Goal: Transaction & Acquisition: Purchase product/service

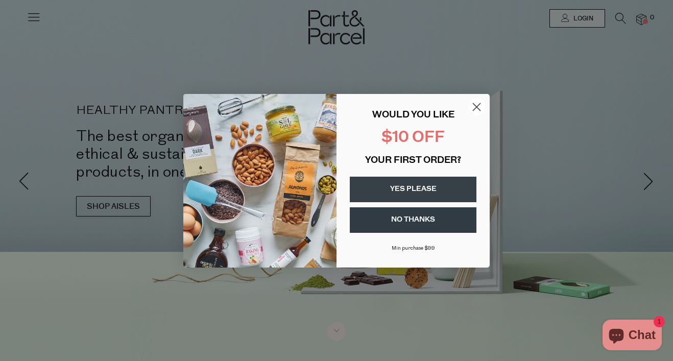
click at [476, 104] on circle "Close dialog" at bounding box center [476, 106] width 17 height 17
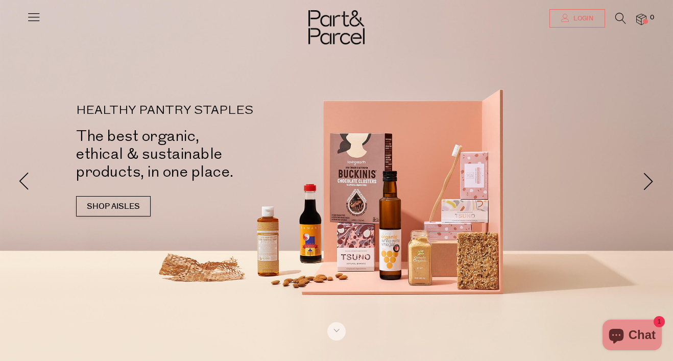
click at [579, 18] on span "Login" at bounding box center [582, 18] width 22 height 9
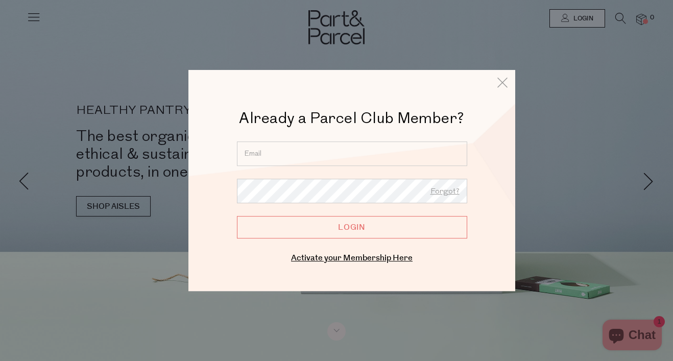
click at [378, 163] on input "email" at bounding box center [352, 153] width 230 height 24
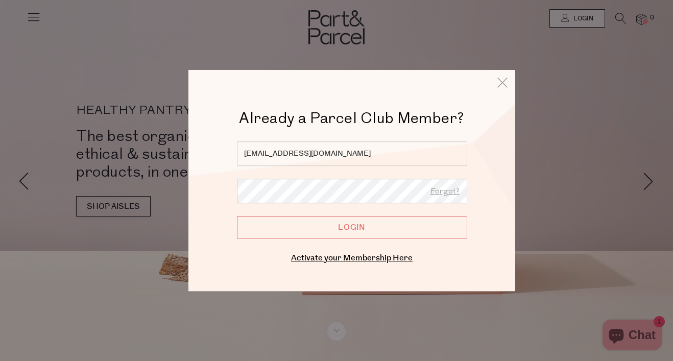
type input "hello@vindidesigns.com"
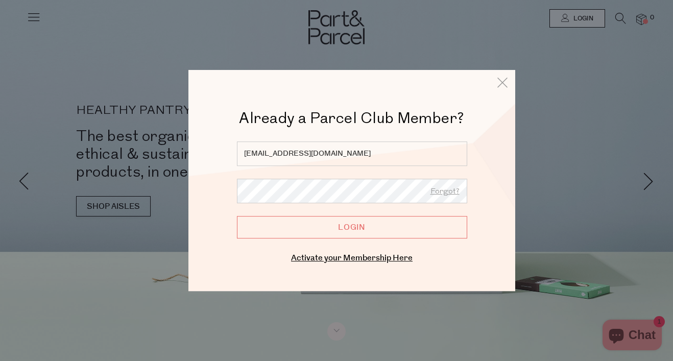
click at [397, 241] on div "Already a Member? Login. Forgot? hello@vindidesigns.com Forgot? Login Enter you…" at bounding box center [352, 203] width 276 height 125
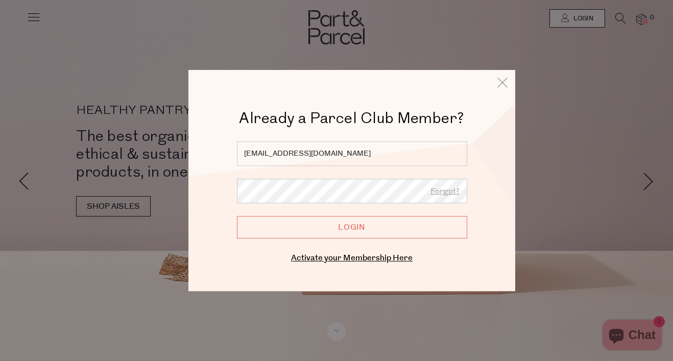
click at [397, 229] on input "Login" at bounding box center [352, 227] width 230 height 22
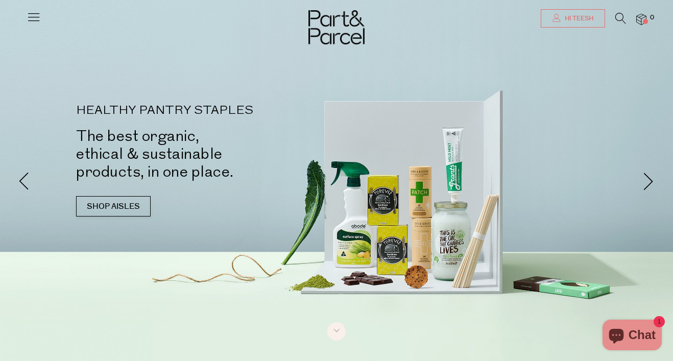
click at [594, 20] on link "Hi teesh" at bounding box center [572, 18] width 64 height 18
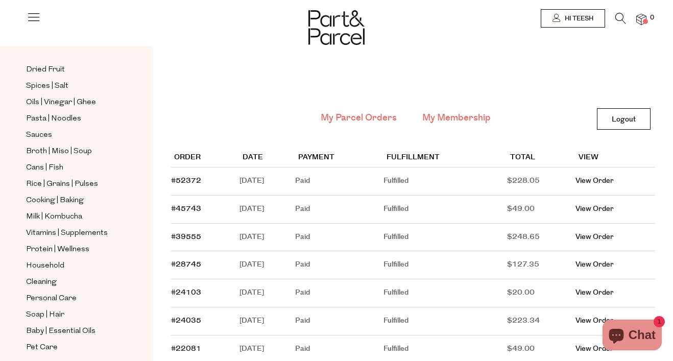
click at [460, 117] on link "My Membership" at bounding box center [456, 117] width 68 height 13
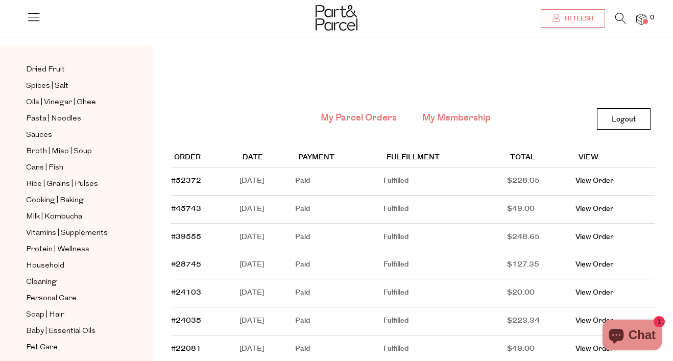
scroll to position [42, 0]
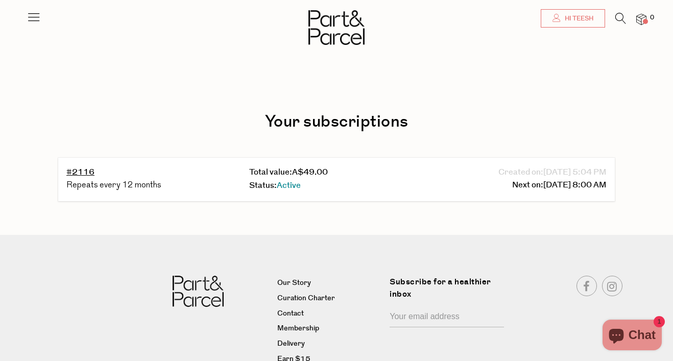
click at [561, 25] on link "Hi teesh" at bounding box center [572, 18] width 64 height 18
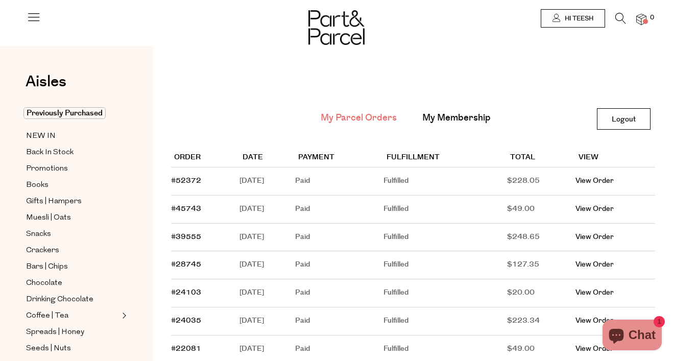
click at [628, 20] on li "0" at bounding box center [636, 20] width 20 height 14
click at [619, 20] on icon at bounding box center [620, 18] width 11 height 11
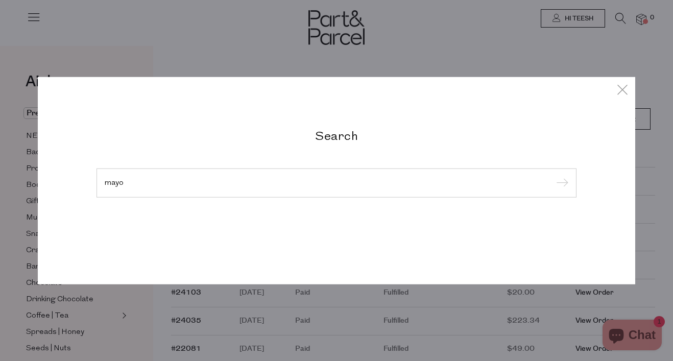
type input "mayo"
click at [553, 176] on input "submit" at bounding box center [560, 183] width 15 height 15
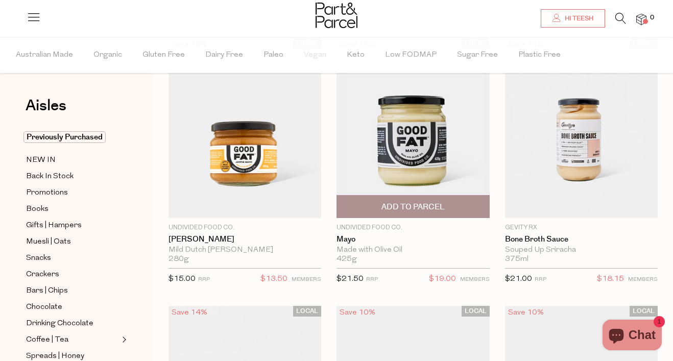
scroll to position [77, 0]
click at [427, 207] on span "Add To Parcel" at bounding box center [412, 206] width 63 height 11
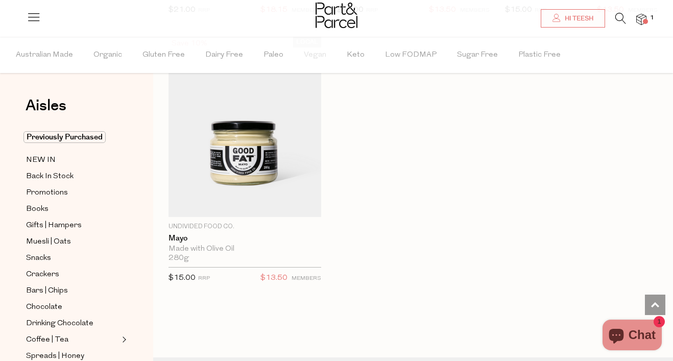
scroll to position [611, 0]
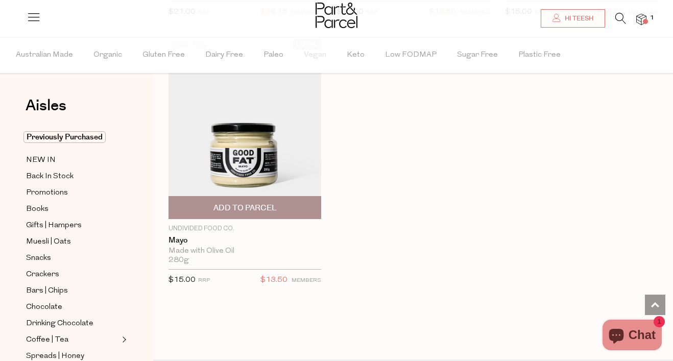
click at [257, 207] on span "Add To Parcel" at bounding box center [244, 208] width 63 height 11
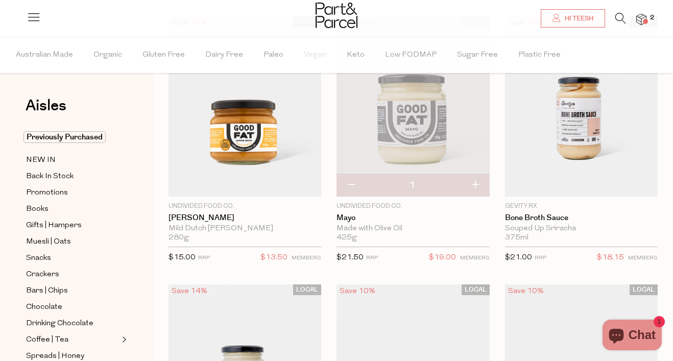
scroll to position [89, 0]
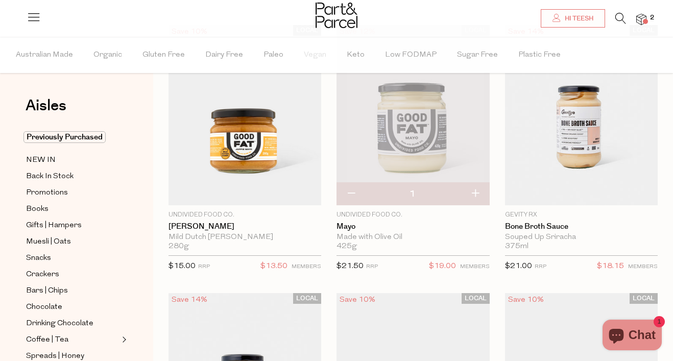
click at [357, 191] on button "button" at bounding box center [350, 194] width 29 height 22
type input "0"
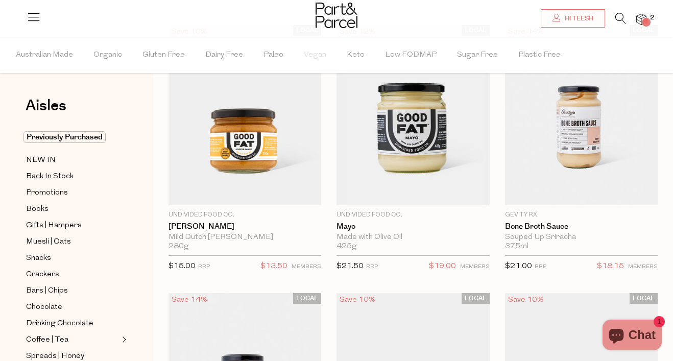
click at [625, 23] on icon at bounding box center [620, 18] width 11 height 11
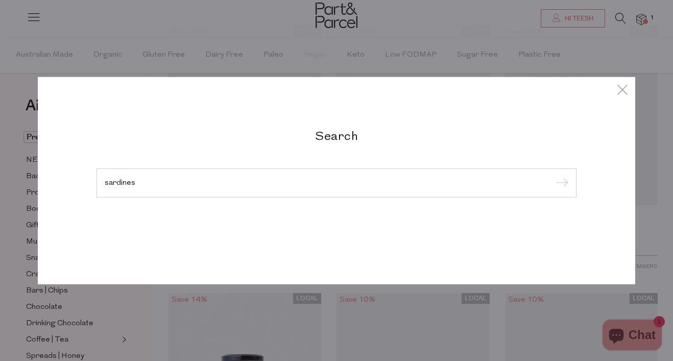
type input "sardines"
click at [553, 176] on input "submit" at bounding box center [560, 183] width 15 height 15
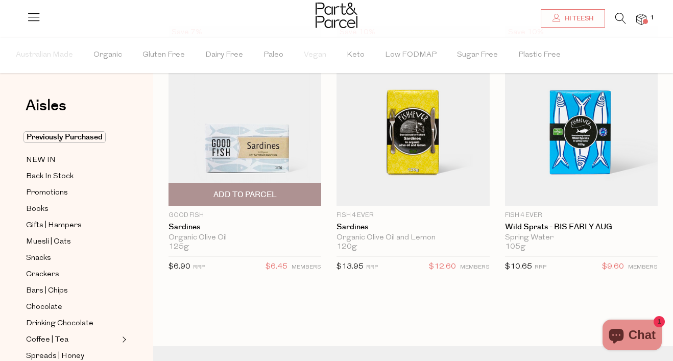
scroll to position [50, 0]
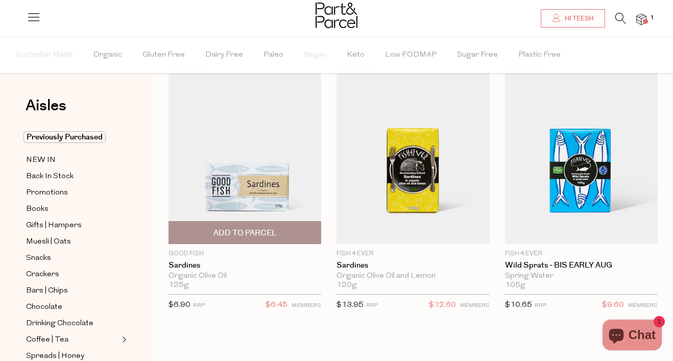
click at [294, 234] on span "Add To Parcel" at bounding box center [244, 233] width 146 height 22
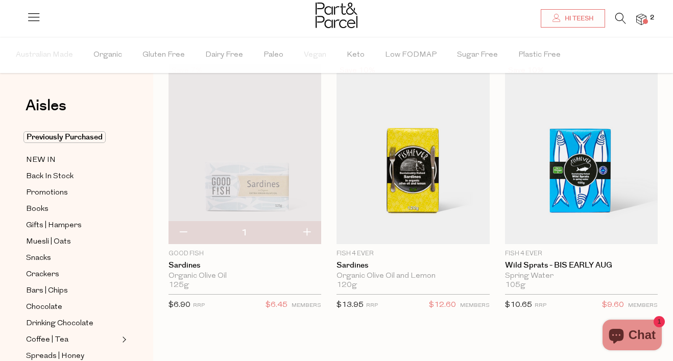
click at [306, 231] on button "button" at bounding box center [306, 233] width 29 height 22
type input "2"
click at [309, 230] on button "button" at bounding box center [306, 233] width 29 height 22
type input "3"
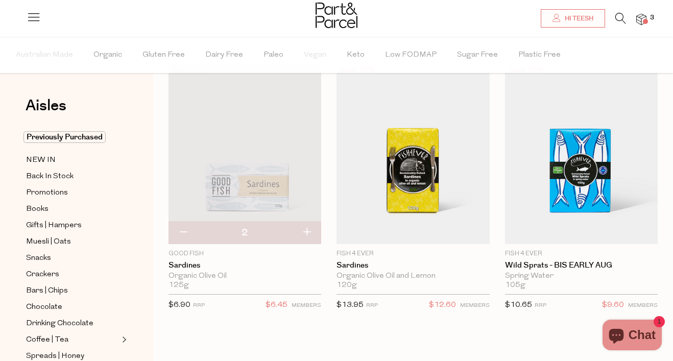
type input "3"
click at [309, 230] on button "button" at bounding box center [306, 233] width 29 height 22
type input "4"
click at [308, 230] on button "button" at bounding box center [306, 233] width 29 height 22
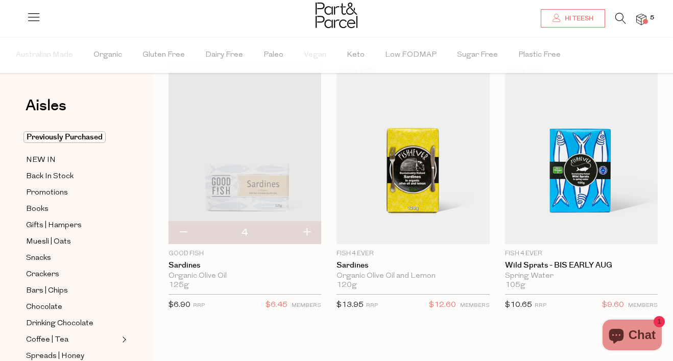
type input "5"
click at [622, 13] on icon at bounding box center [620, 18] width 11 height 11
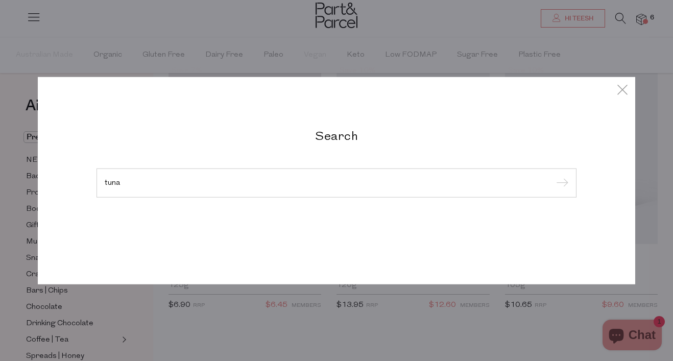
type input "tuna"
click at [553, 176] on input "submit" at bounding box center [560, 183] width 15 height 15
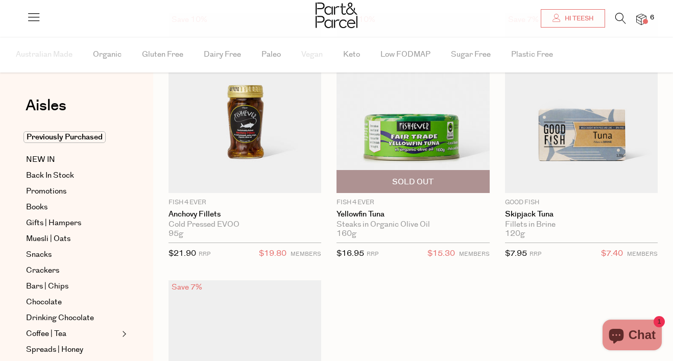
scroll to position [114, 0]
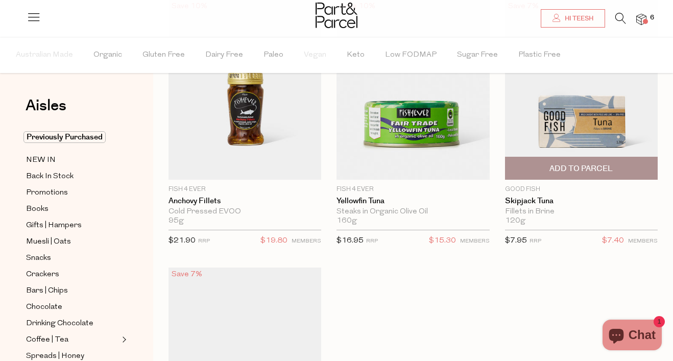
click at [609, 177] on span "Add To Parcel" at bounding box center [581, 168] width 146 height 22
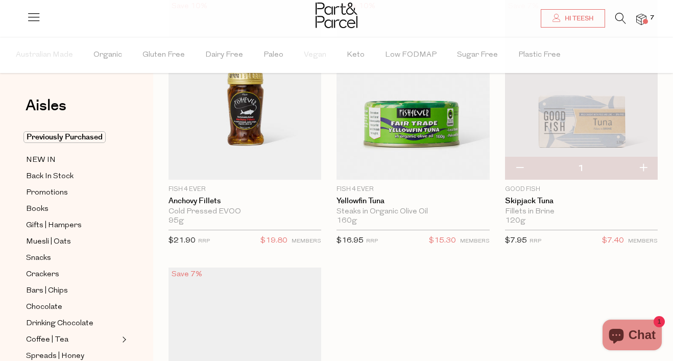
click at [644, 167] on button "button" at bounding box center [642, 168] width 29 height 22
type input "2"
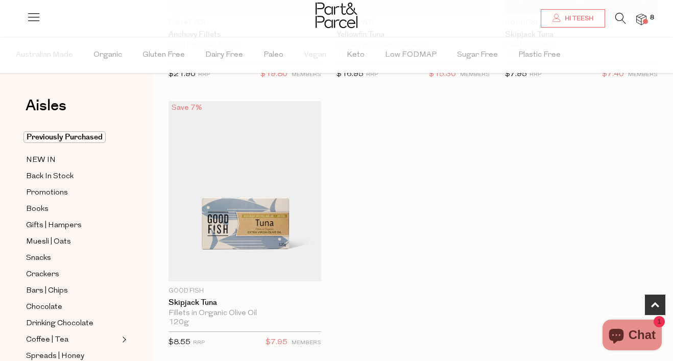
scroll to position [293, 0]
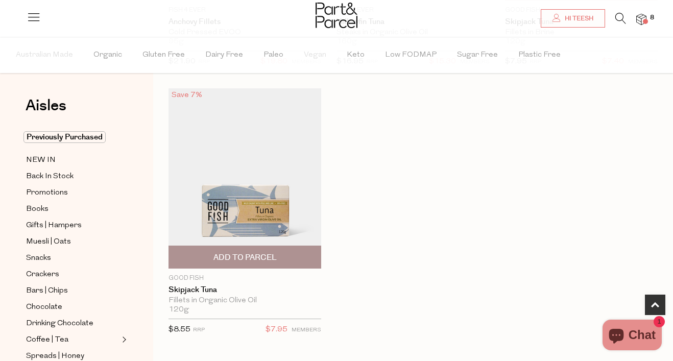
click at [312, 256] on span "Add To Parcel" at bounding box center [244, 257] width 146 height 22
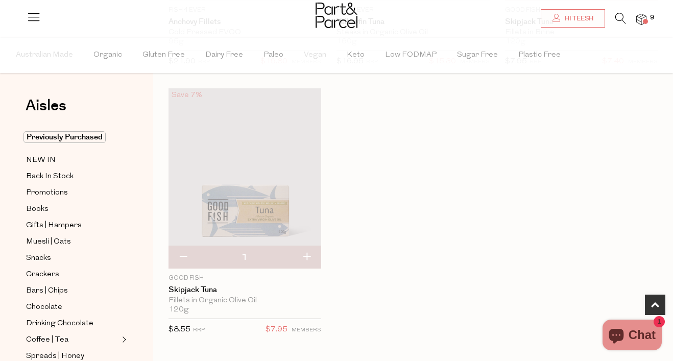
click at [314, 260] on button "button" at bounding box center [306, 257] width 29 height 22
type input "2"
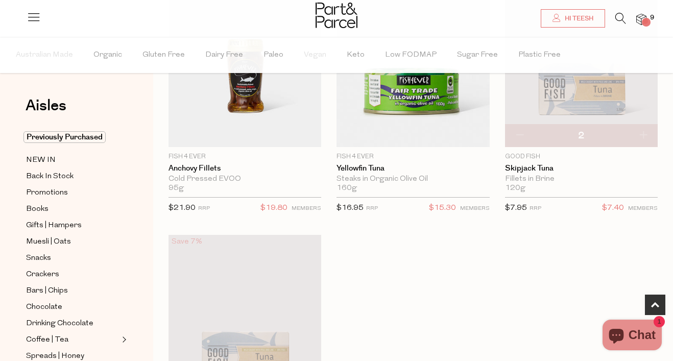
scroll to position [132, 0]
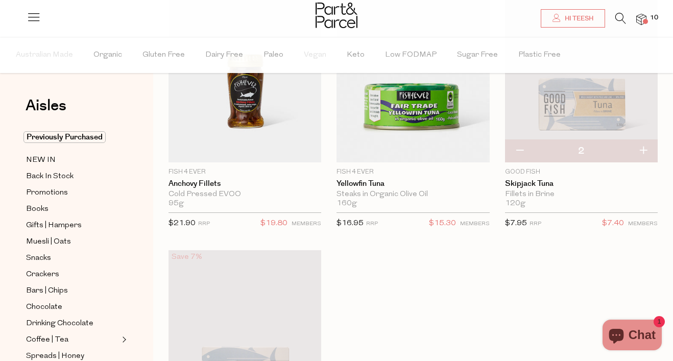
click at [516, 153] on button "button" at bounding box center [519, 151] width 29 height 22
type input "1"
click at [516, 153] on button "button" at bounding box center [519, 151] width 29 height 22
type input "0"
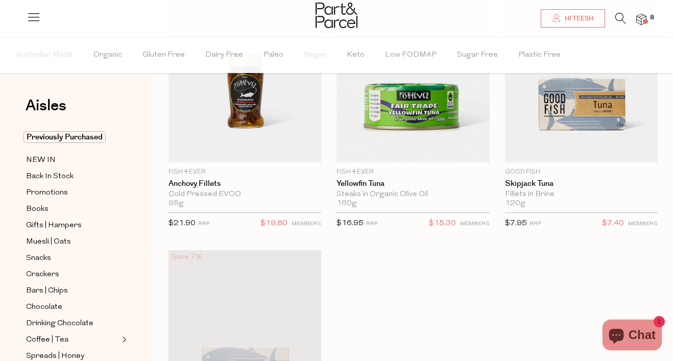
click at [619, 20] on icon at bounding box center [620, 18] width 11 height 11
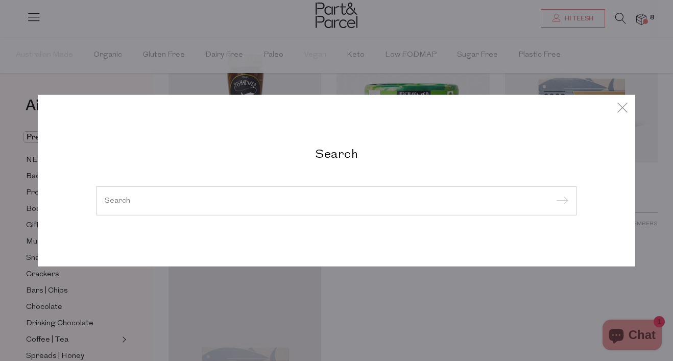
click at [242, 209] on div at bounding box center [336, 201] width 480 height 30
click at [226, 205] on div at bounding box center [336, 201] width 480 height 30
click at [186, 202] on input "search" at bounding box center [336, 200] width 463 height 8
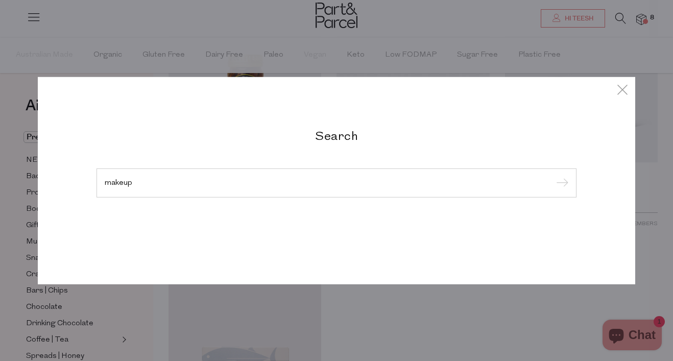
type input "makeup"
click at [553, 176] on input "submit" at bounding box center [560, 183] width 15 height 15
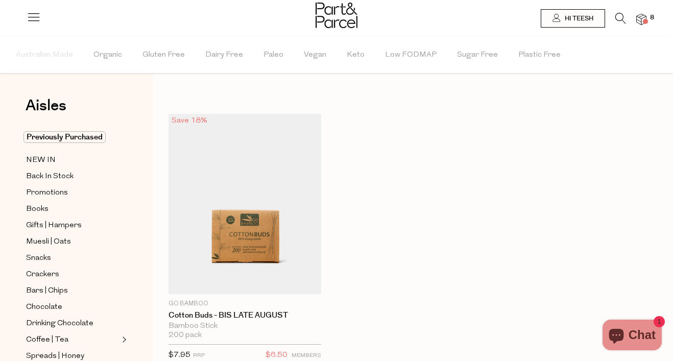
click at [40, 13] on icon at bounding box center [34, 17] width 14 height 14
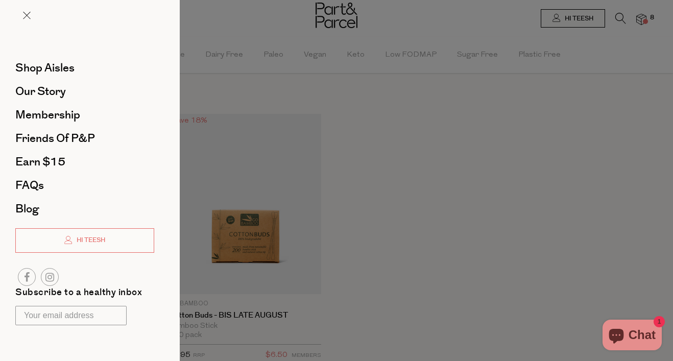
click at [245, 100] on div at bounding box center [336, 180] width 673 height 361
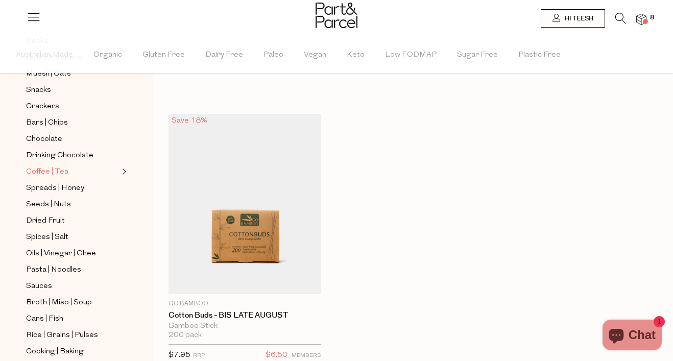
scroll to position [169, 0]
click at [63, 253] on span "Oils | Vinegar | Ghee" at bounding box center [61, 252] width 70 height 12
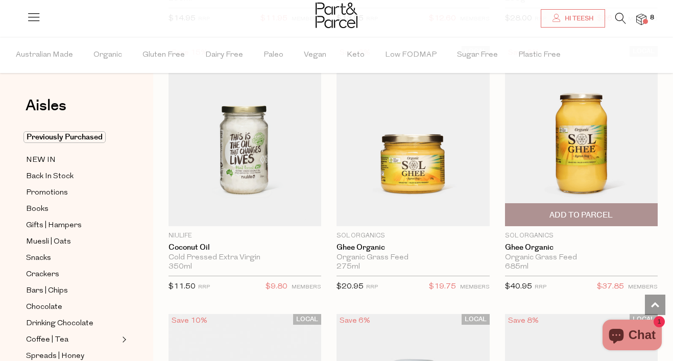
scroll to position [1422, 0]
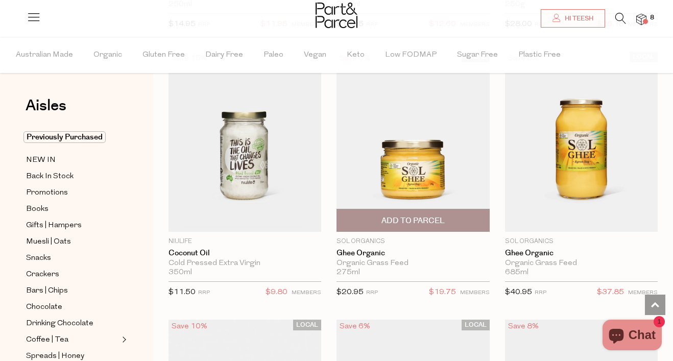
click at [459, 215] on span "Add To Parcel" at bounding box center [412, 220] width 146 height 22
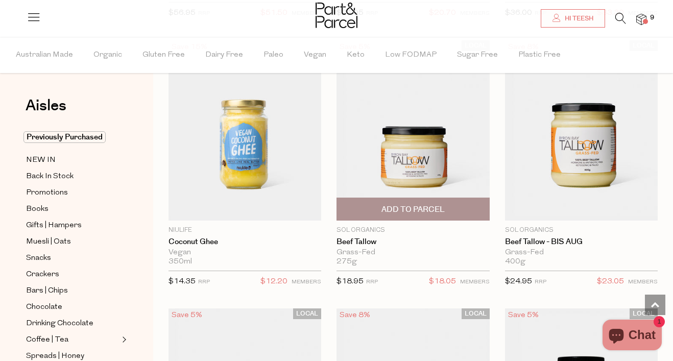
scroll to position [1968, 0]
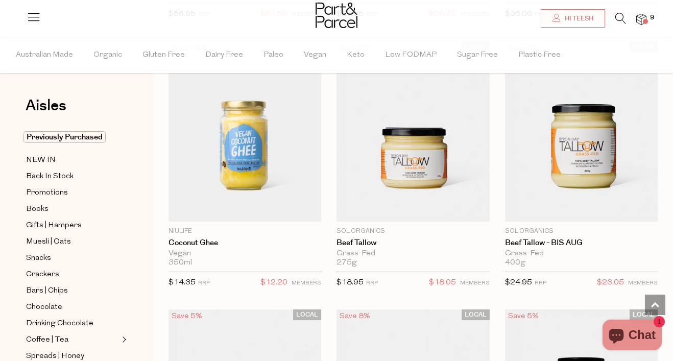
click at [623, 16] on icon at bounding box center [620, 18] width 11 height 11
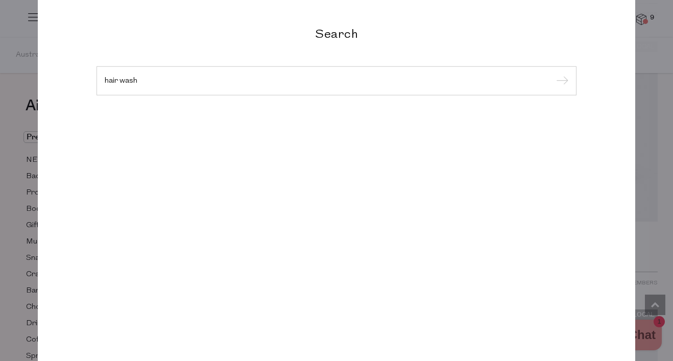
type input "hair wash"
click at [553, 73] on input "submit" at bounding box center [560, 80] width 15 height 15
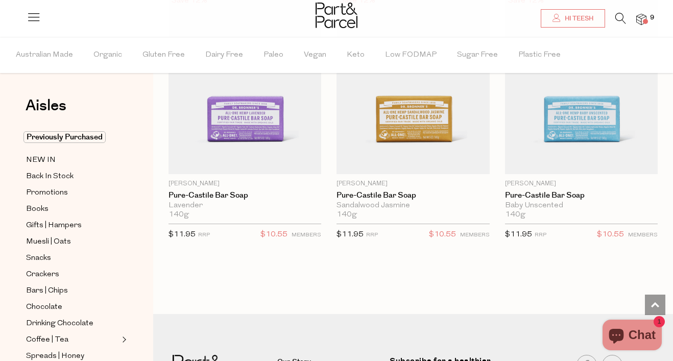
scroll to position [3068, 0]
click at [612, 19] on li at bounding box center [615, 21] width 21 height 16
click at [616, 15] on icon at bounding box center [620, 18] width 11 height 11
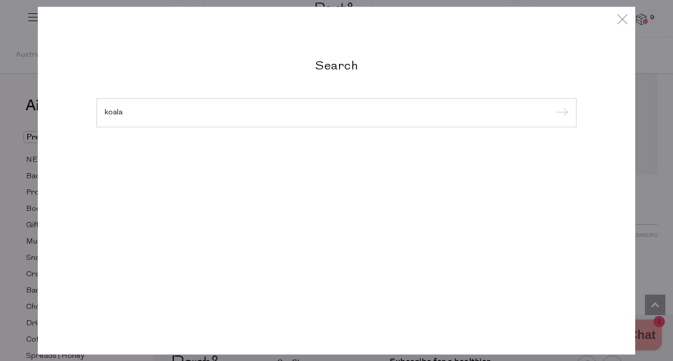
type input "koala"
click at [553, 106] on input "submit" at bounding box center [560, 113] width 15 height 15
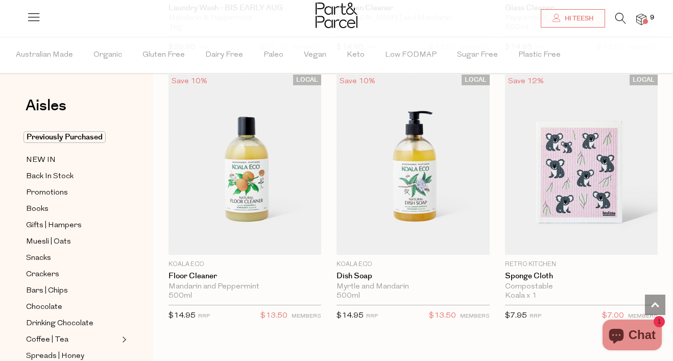
scroll to position [1917, 0]
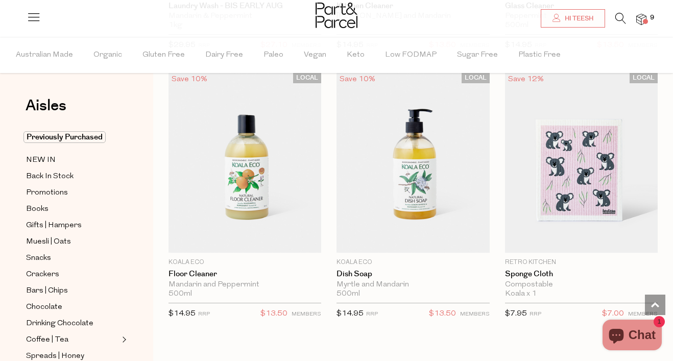
click at [618, 18] on icon at bounding box center [620, 18] width 11 height 11
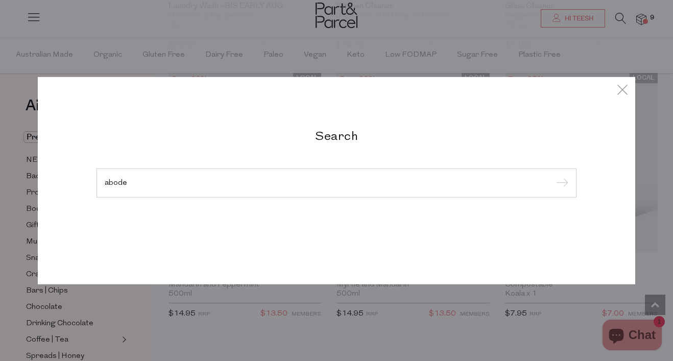
type input "abode"
click at [553, 176] on input "submit" at bounding box center [560, 183] width 15 height 15
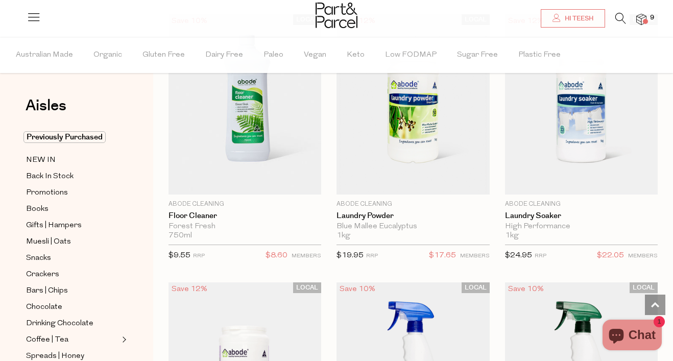
scroll to position [636, 0]
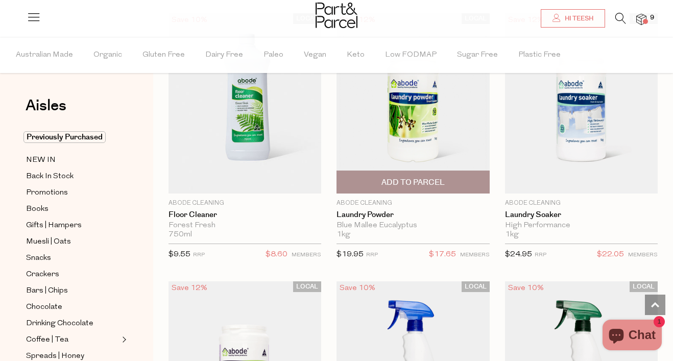
click at [453, 187] on span "Add To Parcel" at bounding box center [412, 182] width 146 height 22
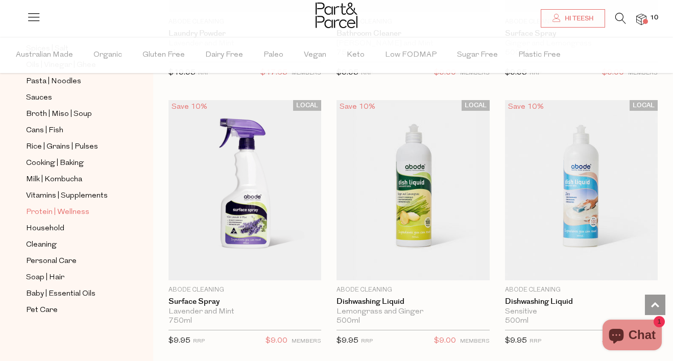
scroll to position [356, 0]
click at [51, 277] on span "Soap | Hair" at bounding box center [45, 278] width 38 height 12
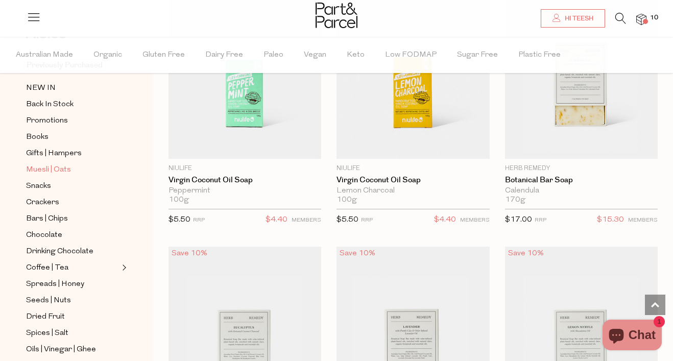
scroll to position [72, 0]
click at [54, 217] on span "Bars | Chips" at bounding box center [47, 218] width 42 height 12
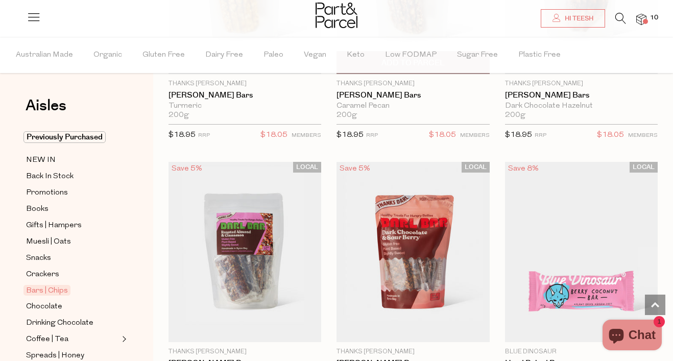
scroll to position [2495, 0]
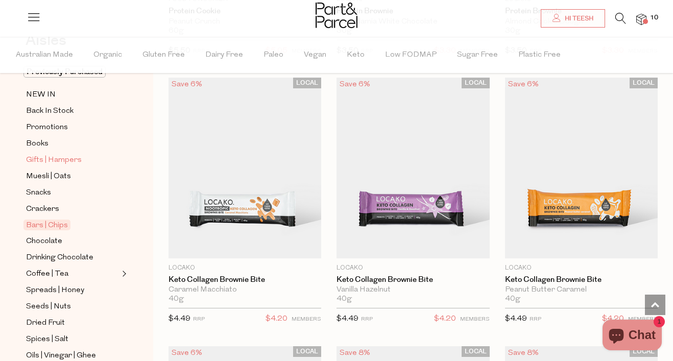
scroll to position [66, 0]
click at [63, 178] on span "Muesli | Oats" at bounding box center [48, 175] width 45 height 12
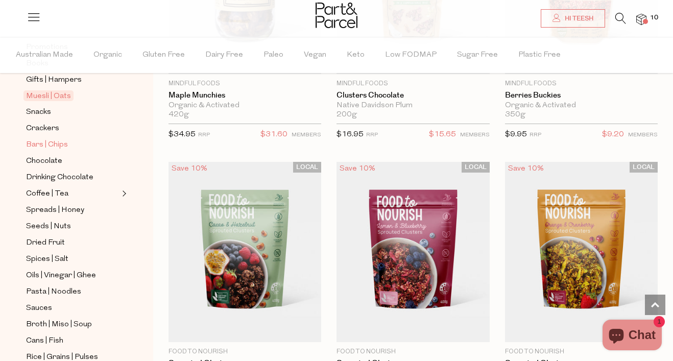
scroll to position [162, 0]
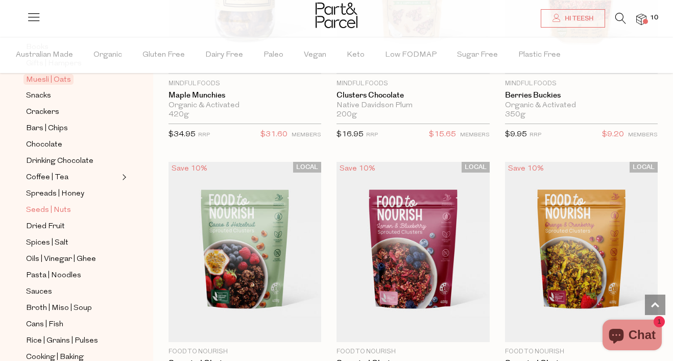
click at [62, 209] on span "Seeds | Nuts" at bounding box center [48, 210] width 45 height 12
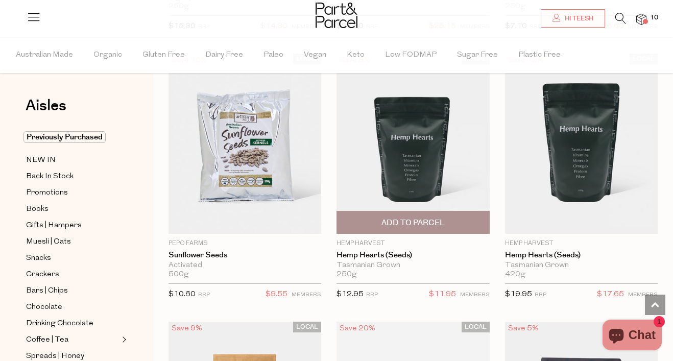
scroll to position [3547, 0]
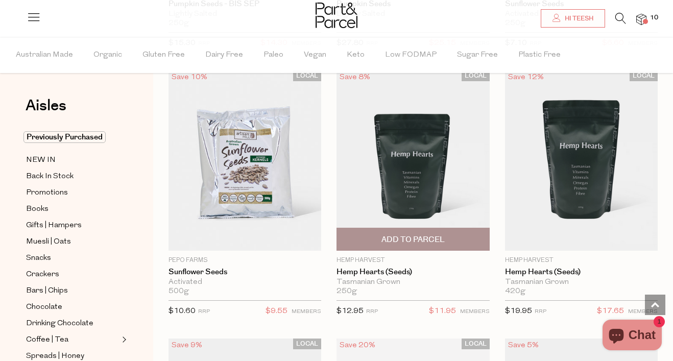
click at [417, 234] on span "Add To Parcel" at bounding box center [412, 239] width 63 height 11
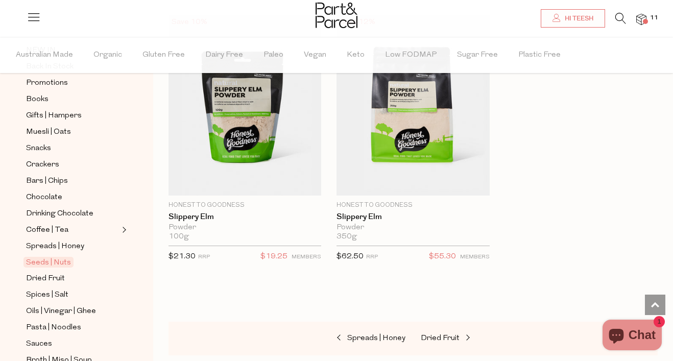
scroll to position [182, 0]
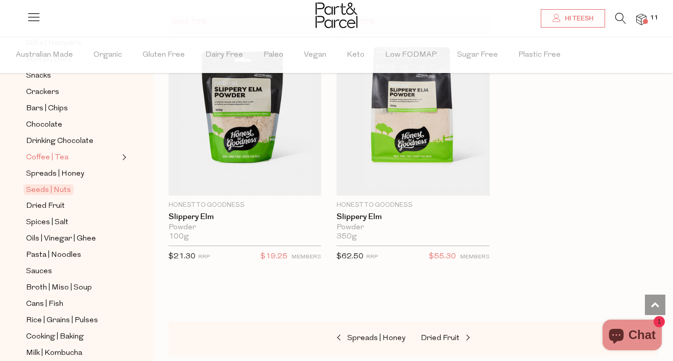
click at [62, 162] on span "Coffee | Tea" at bounding box center [47, 158] width 42 height 12
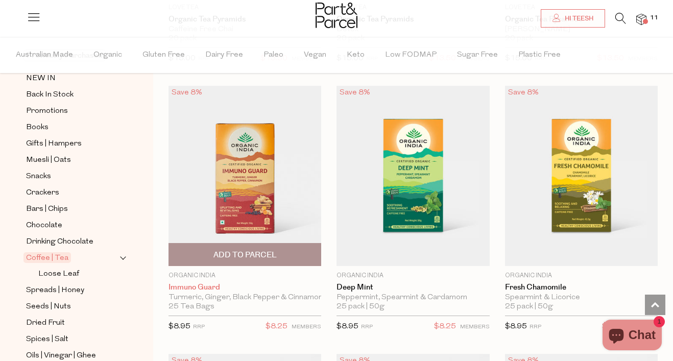
scroll to position [1687, 0]
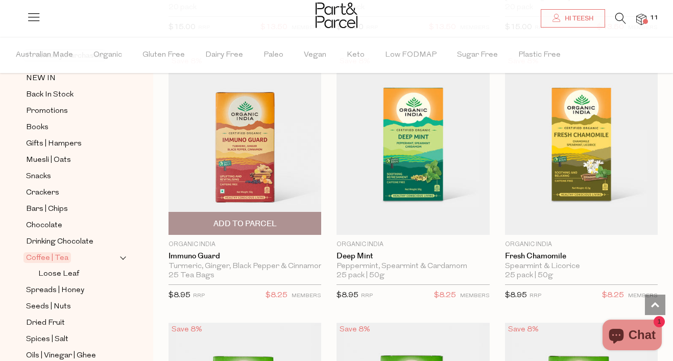
click at [233, 265] on div "Turmeric, Ginger, Black Pepper & Cinnamon" at bounding box center [244, 266] width 153 height 9
click at [210, 255] on link "Immuno Guard" at bounding box center [244, 256] width 153 height 9
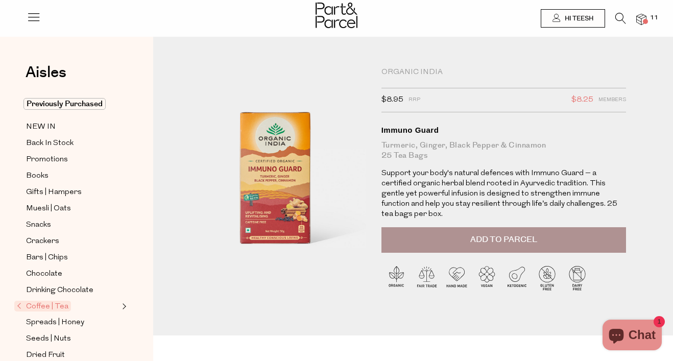
scroll to position [1, 0]
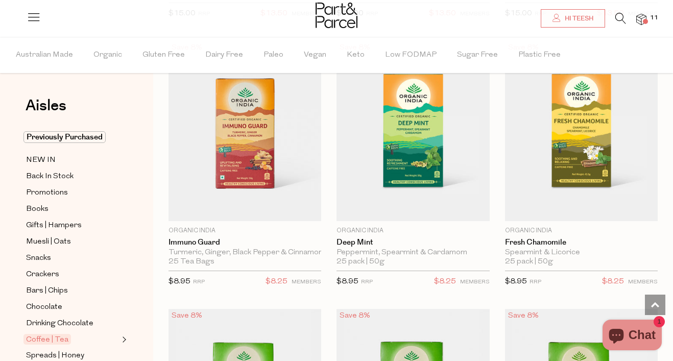
scroll to position [1700, 0]
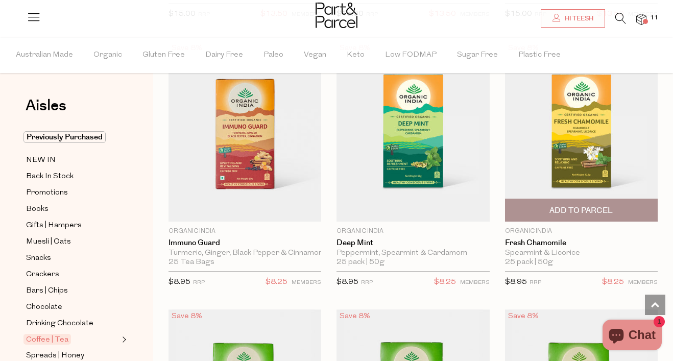
click at [563, 212] on span "Add To Parcel" at bounding box center [580, 210] width 63 height 11
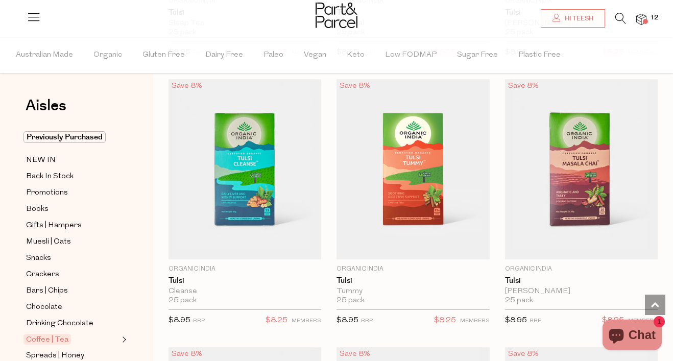
scroll to position [2199, 0]
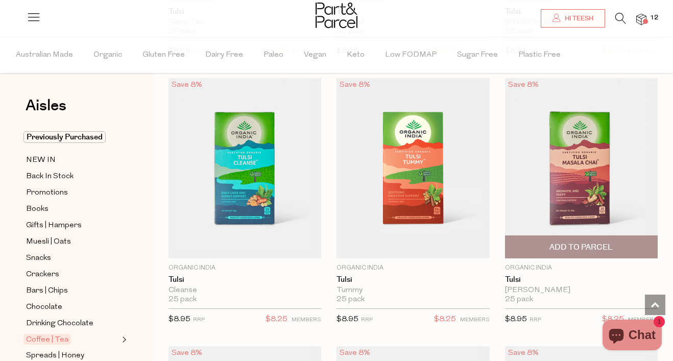
click at [578, 246] on span "Add To Parcel" at bounding box center [580, 247] width 63 height 11
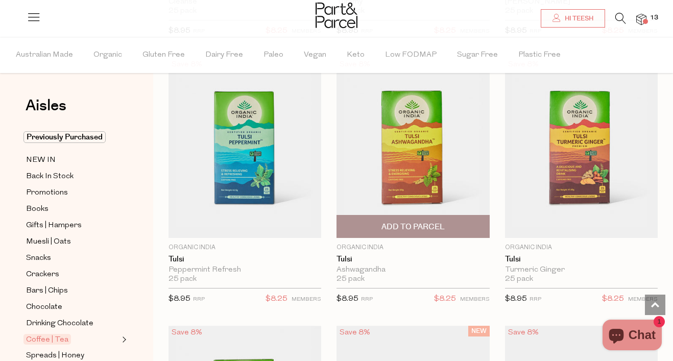
scroll to position [2487, 0]
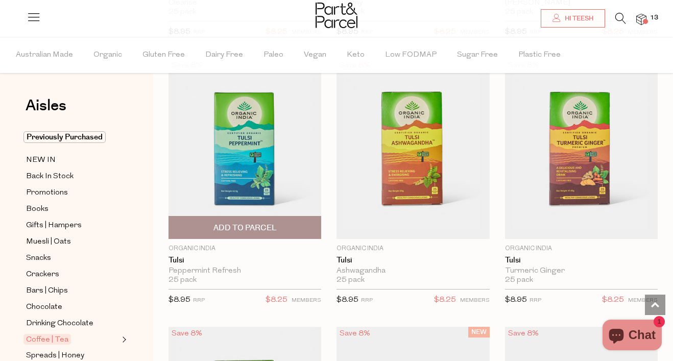
click at [251, 229] on span "Add To Parcel" at bounding box center [244, 228] width 63 height 11
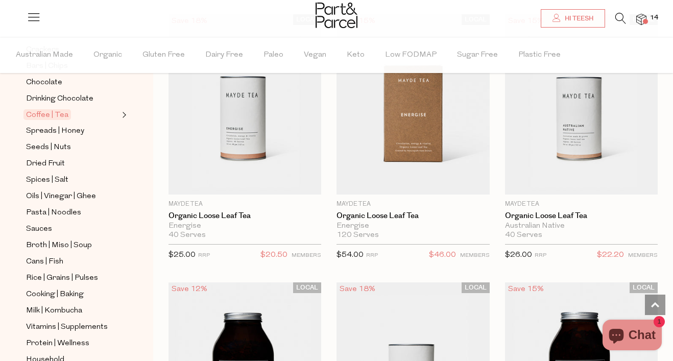
scroll to position [225, 0]
click at [65, 214] on span "Pasta | Noodles" at bounding box center [53, 212] width 55 height 12
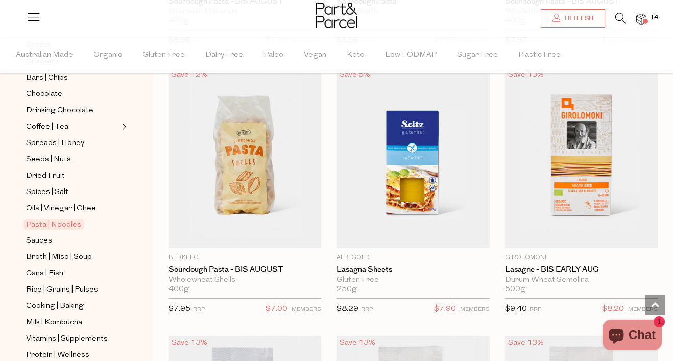
scroll to position [224, 0]
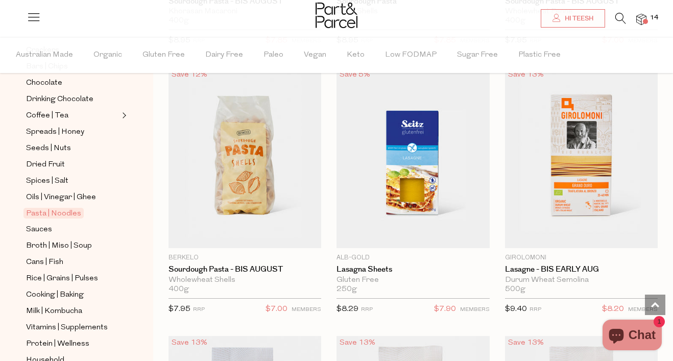
click at [620, 21] on icon at bounding box center [620, 18] width 11 height 11
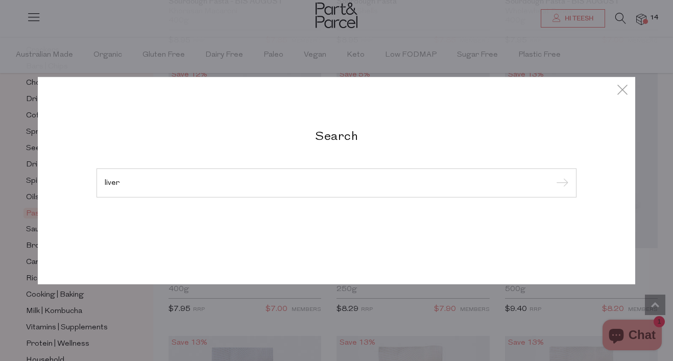
type input "liver"
click at [553, 176] on input "submit" at bounding box center [560, 183] width 15 height 15
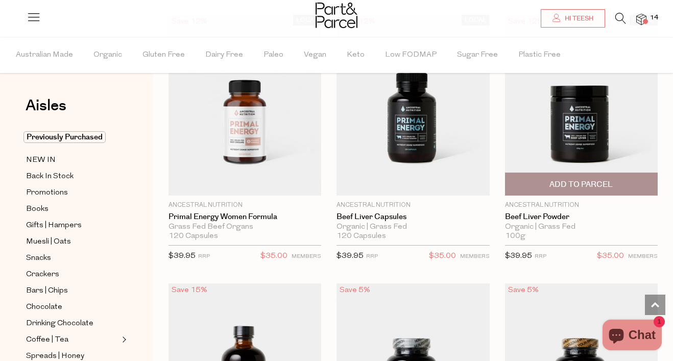
scroll to position [900, 0]
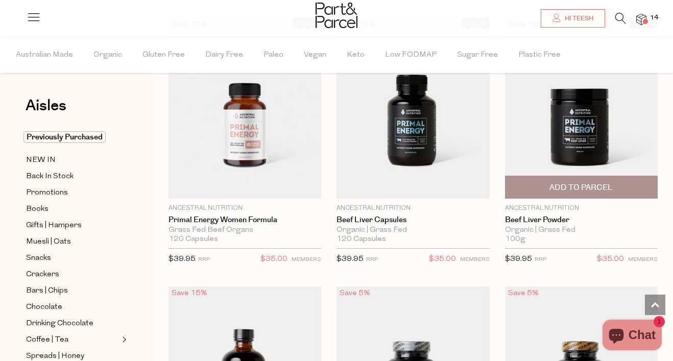
click at [576, 188] on span "Add To Parcel" at bounding box center [580, 187] width 63 height 11
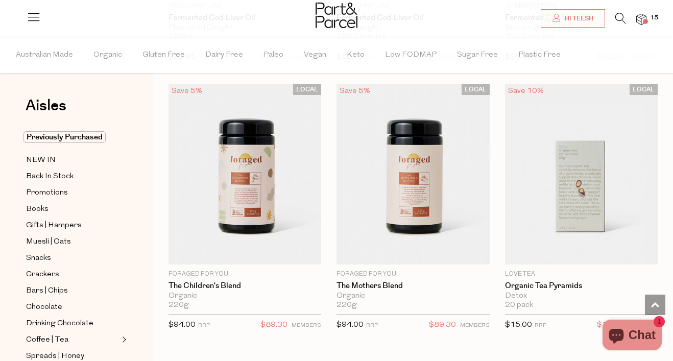
scroll to position [1371, 0]
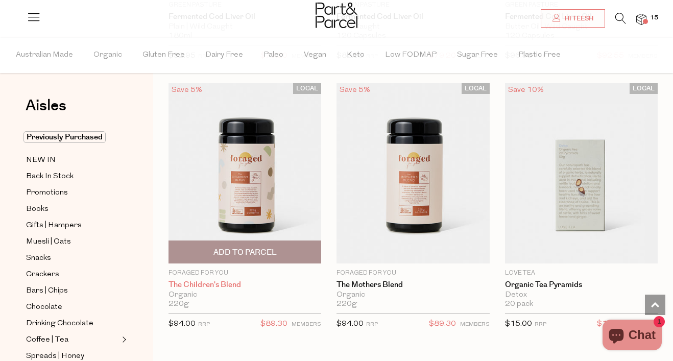
click at [225, 283] on link "The Children's Blend" at bounding box center [244, 284] width 153 height 9
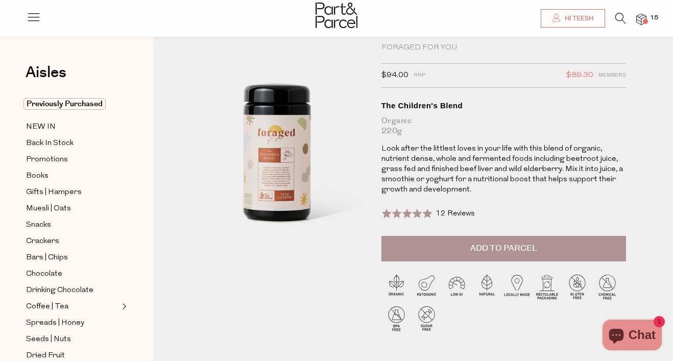
scroll to position [25, 0]
click at [489, 247] on span "Add to Parcel" at bounding box center [503, 248] width 67 height 12
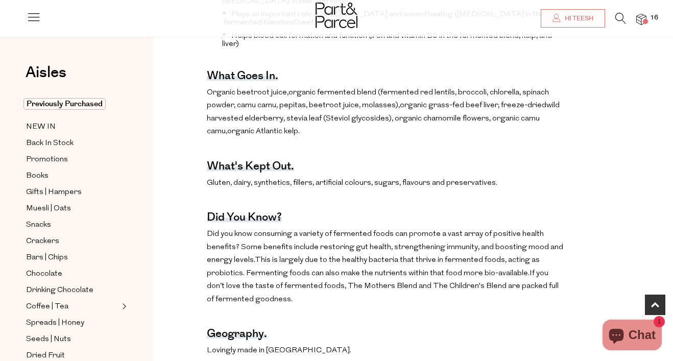
scroll to position [542, 0]
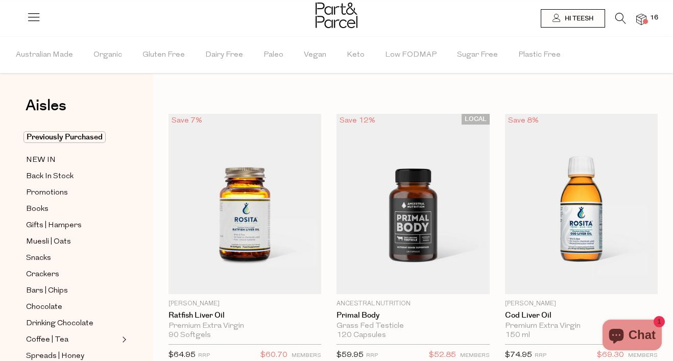
click at [622, 22] on icon at bounding box center [620, 18] width 11 height 11
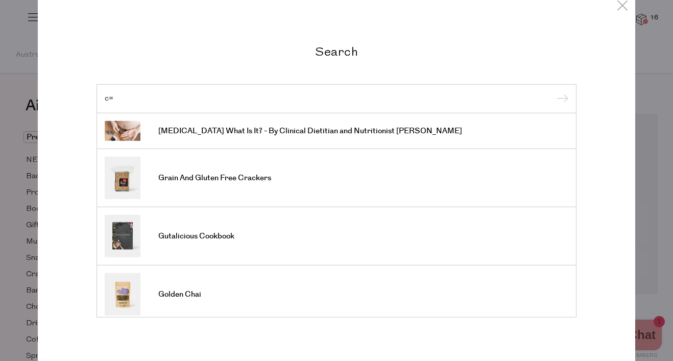
type input "c"
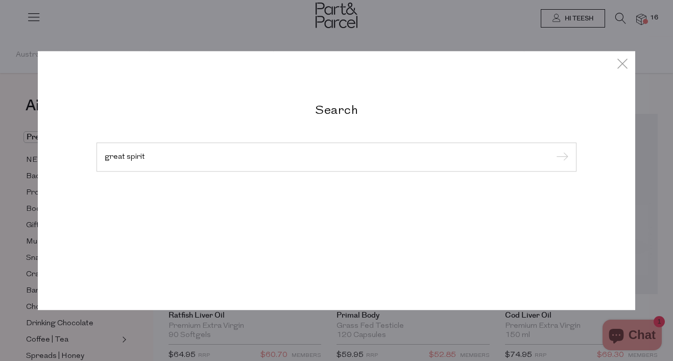
type input "great spirit"
click at [553, 150] on input "submit" at bounding box center [560, 157] width 15 height 15
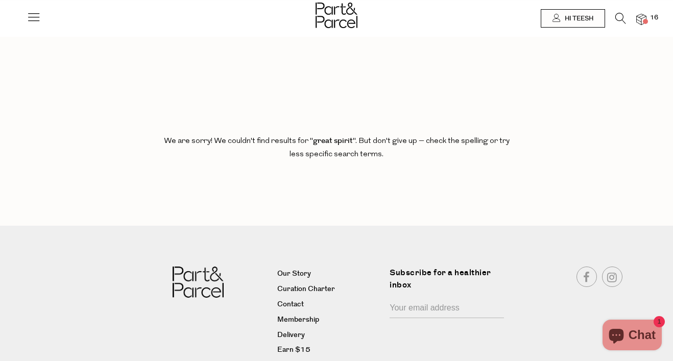
click at [621, 19] on icon at bounding box center [620, 18] width 11 height 11
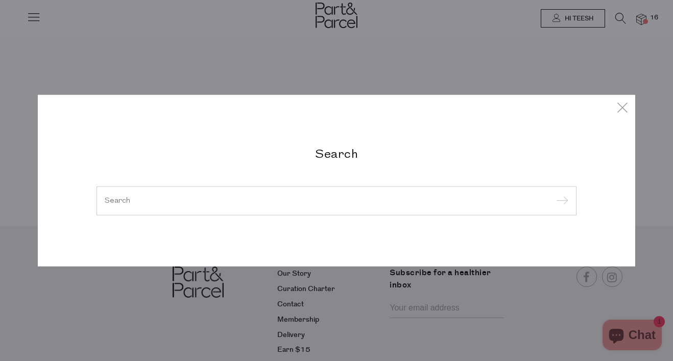
click at [355, 195] on div at bounding box center [336, 201] width 480 height 30
click at [351, 195] on div at bounding box center [336, 201] width 480 height 30
click at [272, 194] on div at bounding box center [336, 201] width 480 height 30
click at [269, 196] on input "search" at bounding box center [336, 200] width 463 height 8
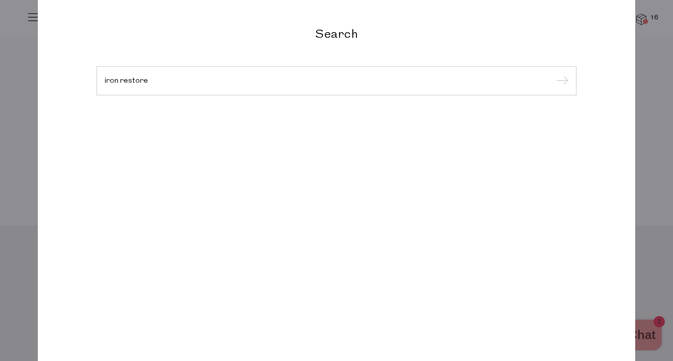
type input "iron restore"
click at [553, 73] on input "submit" at bounding box center [560, 80] width 15 height 15
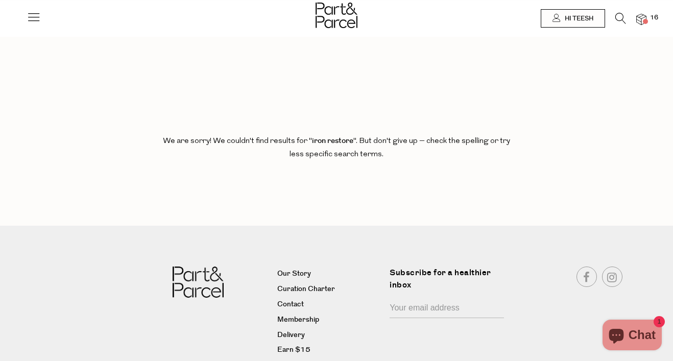
click at [643, 13] on li "16" at bounding box center [636, 20] width 20 height 14
click at [643, 17] on img at bounding box center [641, 20] width 10 height 12
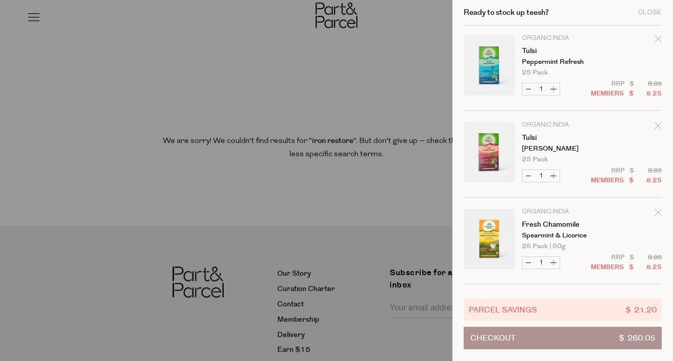
scroll to position [178, 0]
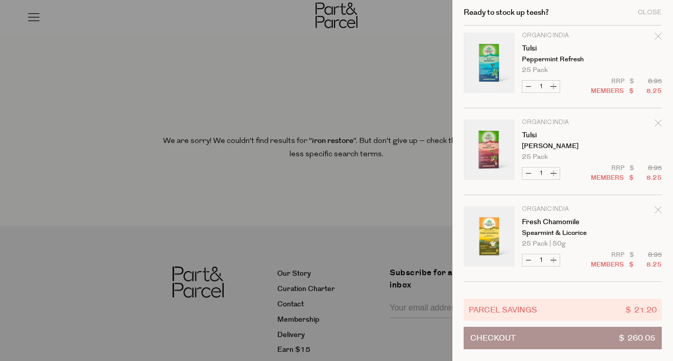
click at [655, 210] on icon "Remove Fresh Chamomile" at bounding box center [657, 209] width 7 height 7
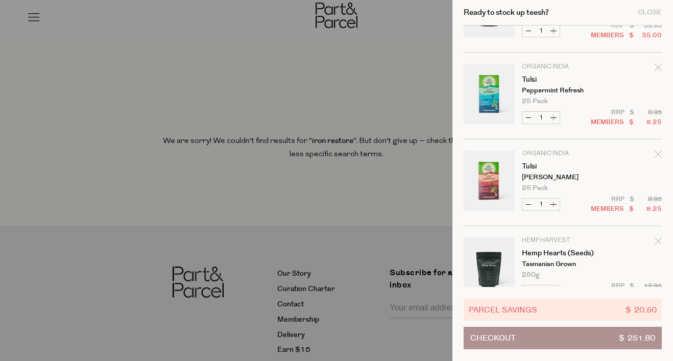
scroll to position [150, 0]
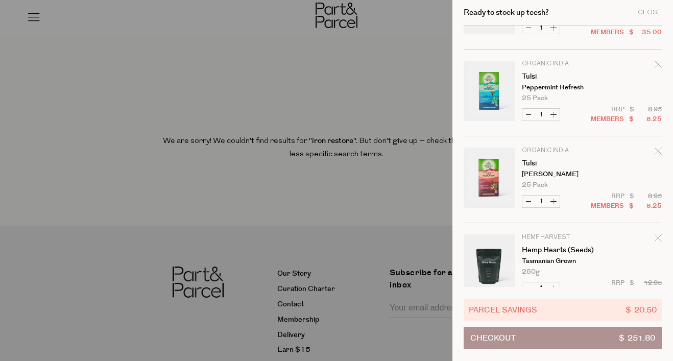
click at [654, 68] on icon "Remove Tulsi" at bounding box center [657, 64] width 7 height 7
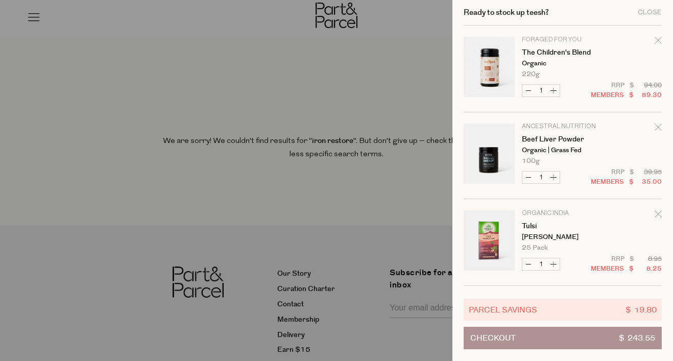
click at [384, 94] on div at bounding box center [336, 180] width 673 height 361
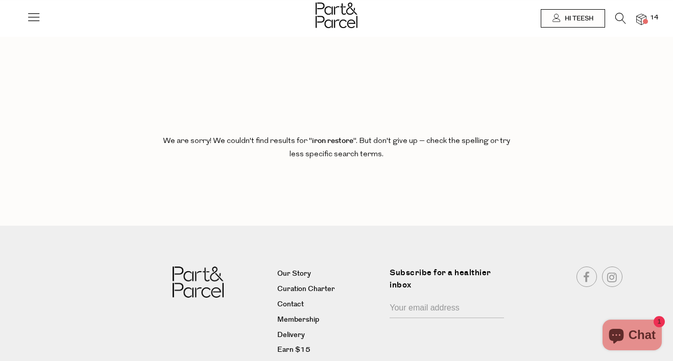
click at [623, 21] on icon at bounding box center [620, 18] width 11 height 11
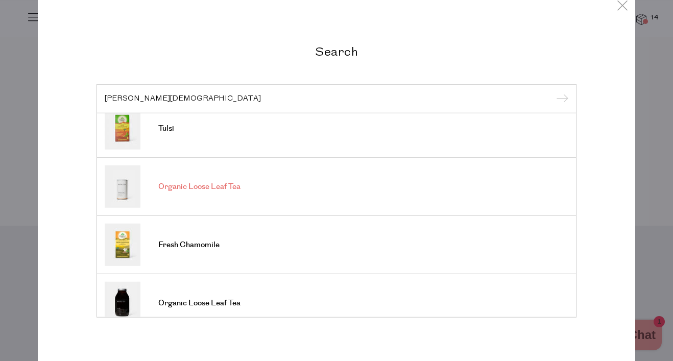
scroll to position [0, 0]
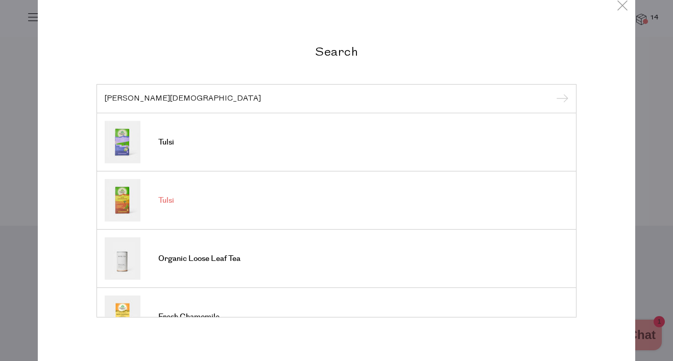
type input "tulsi ashwa"
click at [178, 196] on link "Tulsi" at bounding box center [336, 200] width 463 height 42
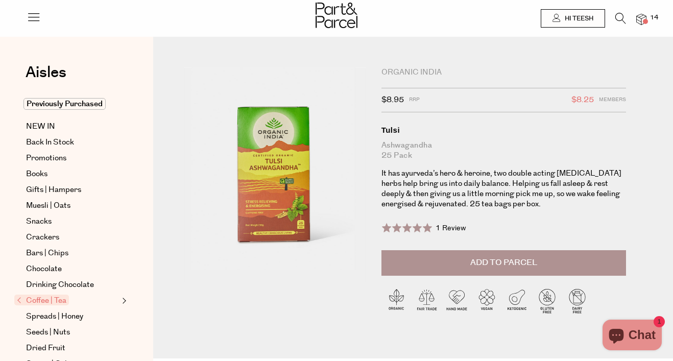
click at [499, 268] on button "Add to Parcel" at bounding box center [503, 263] width 244 height 26
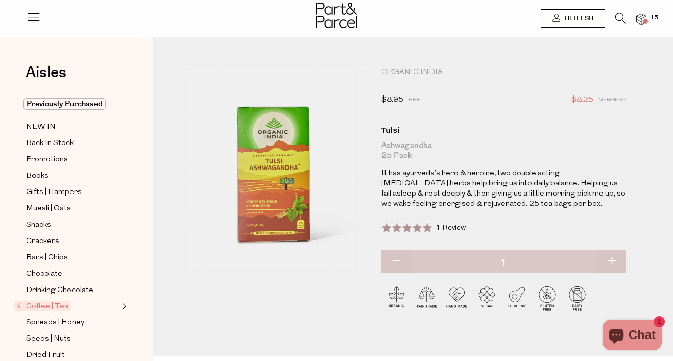
click at [641, 19] on img at bounding box center [641, 20] width 10 height 12
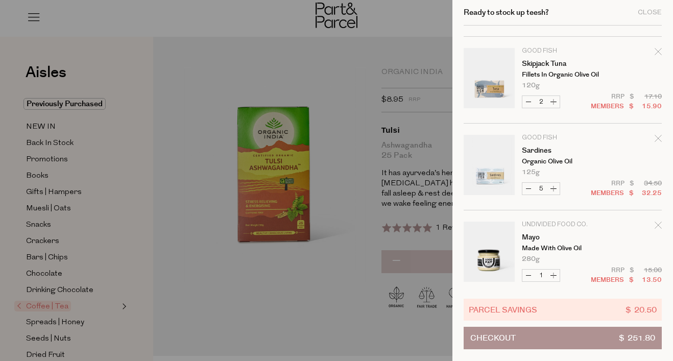
scroll to position [597, 0]
click at [529, 187] on button "Decrease Sardines" at bounding box center [528, 188] width 12 height 12
type input "4"
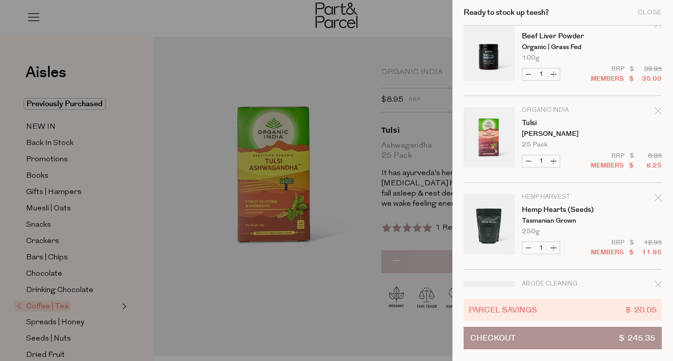
scroll to position [192, 0]
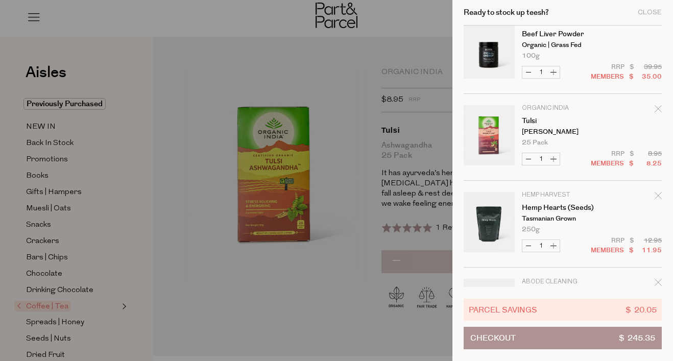
click at [655, 108] on icon "Remove Tulsi" at bounding box center [657, 108] width 7 height 7
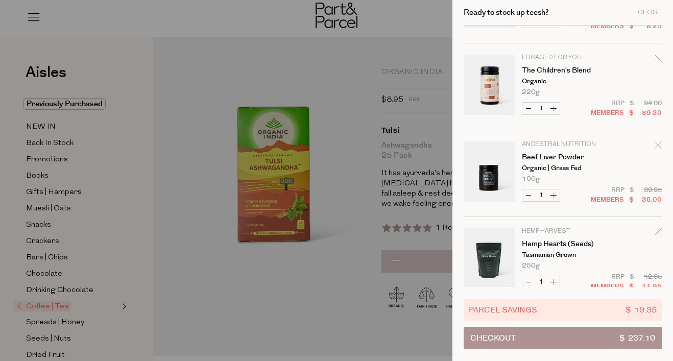
scroll to position [0, 0]
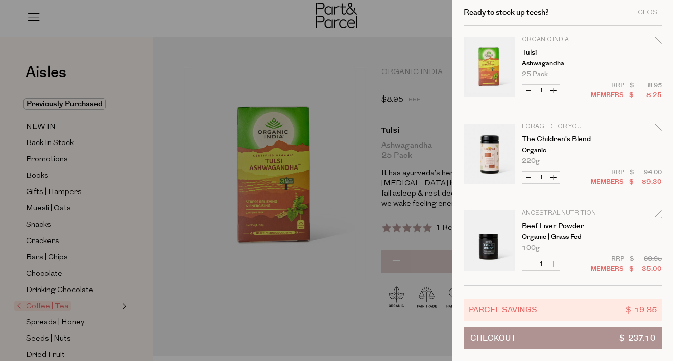
click at [576, 340] on button "Checkout $ 237.10" at bounding box center [562, 338] width 198 height 22
